Goal: Information Seeking & Learning: Learn about a topic

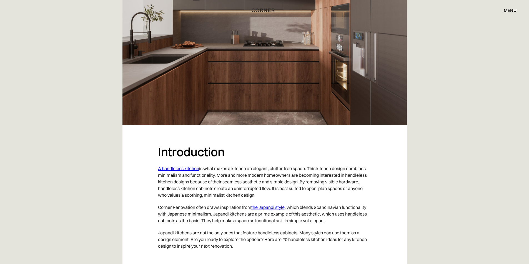
scroll to position [250, 0]
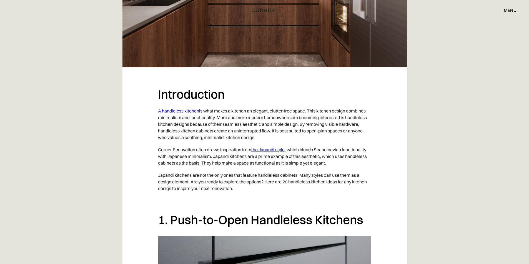
click at [191, 111] on link "A handleless kitchen" at bounding box center [178, 111] width 41 height 6
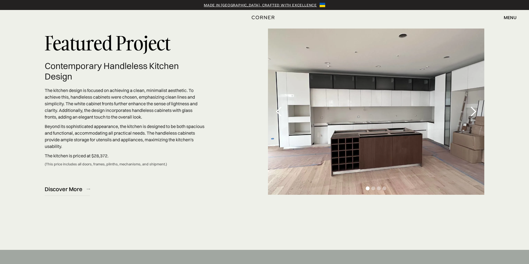
scroll to position [1665, 0]
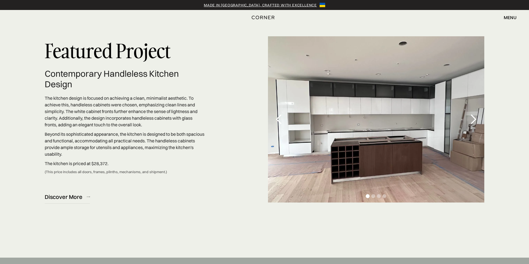
click at [477, 124] on div "next slide" at bounding box center [472, 119] width 11 height 11
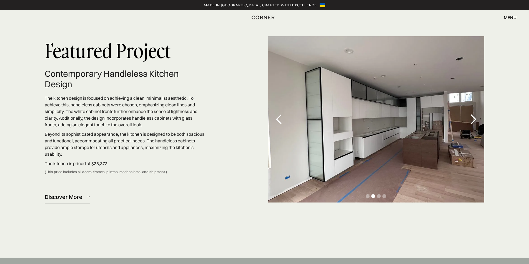
click at [477, 124] on div "next slide" at bounding box center [472, 119] width 11 height 11
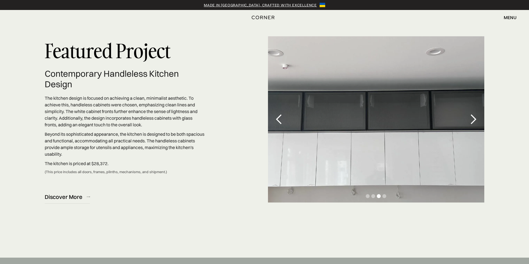
click at [477, 124] on div "next slide" at bounding box center [472, 119] width 11 height 11
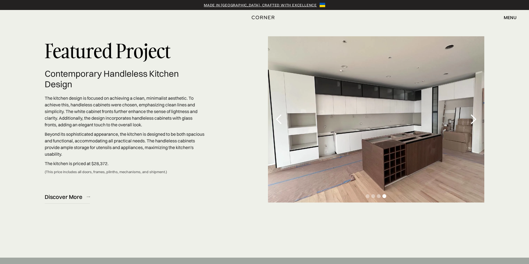
click at [477, 124] on div "next slide" at bounding box center [472, 119] width 11 height 11
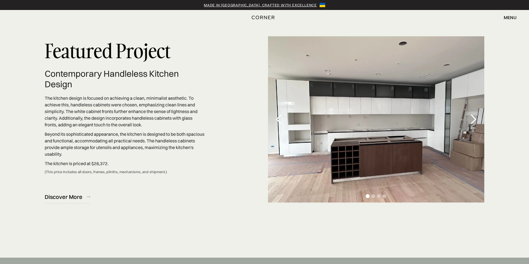
click at [477, 124] on div "next slide" at bounding box center [472, 119] width 11 height 11
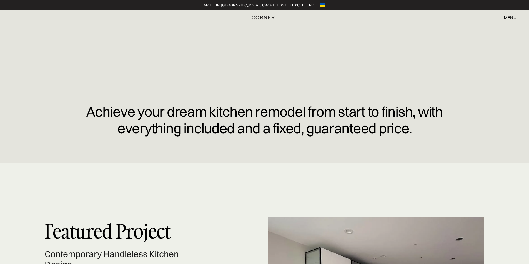
scroll to position [1248, 0]
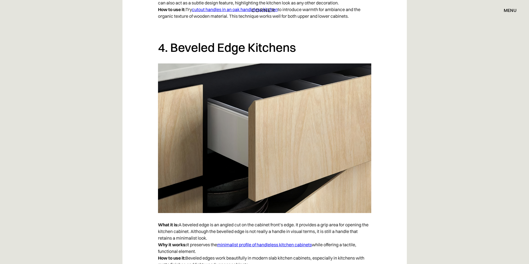
scroll to position [1165, 0]
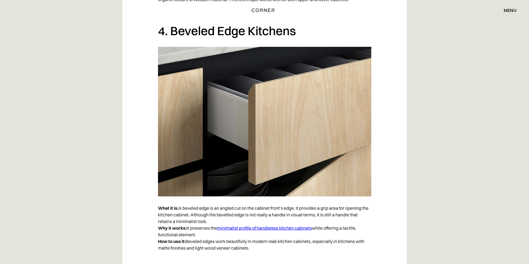
click at [269, 229] on link "minimalist profile of handleless kitchen cabinets" at bounding box center [264, 229] width 95 height 6
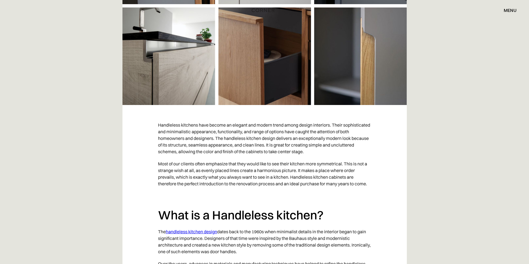
scroll to position [116, 0]
